Goal: Transaction & Acquisition: Purchase product/service

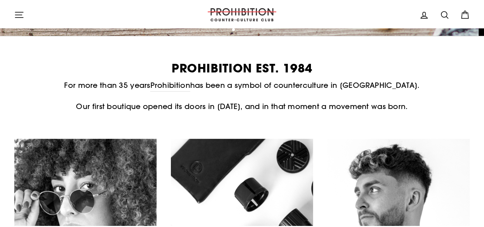
scroll to position [25, 0]
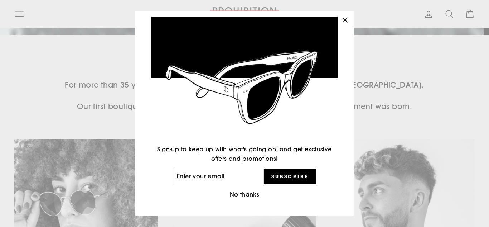
click at [251, 195] on button "No thanks" at bounding box center [245, 194] width 34 height 10
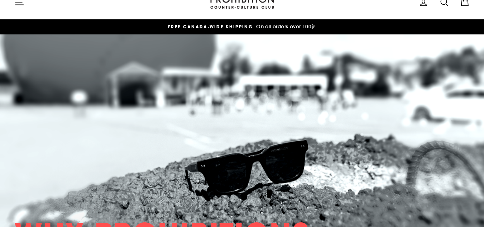
scroll to position [0, 0]
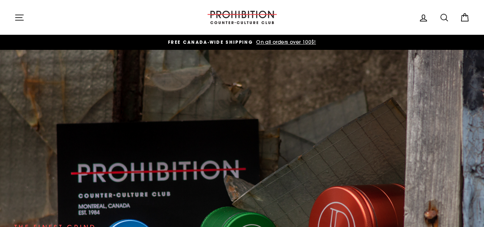
click at [445, 16] on icon at bounding box center [444, 18] width 10 height 10
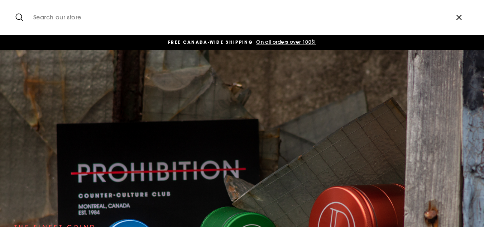
click at [168, 19] on input "Search our store" at bounding box center [239, 17] width 418 height 24
type input "bongs"
click at [14, 5] on button "Search" at bounding box center [21, 17] width 15 height 24
